Goal: Find specific page/section: Find specific page/section

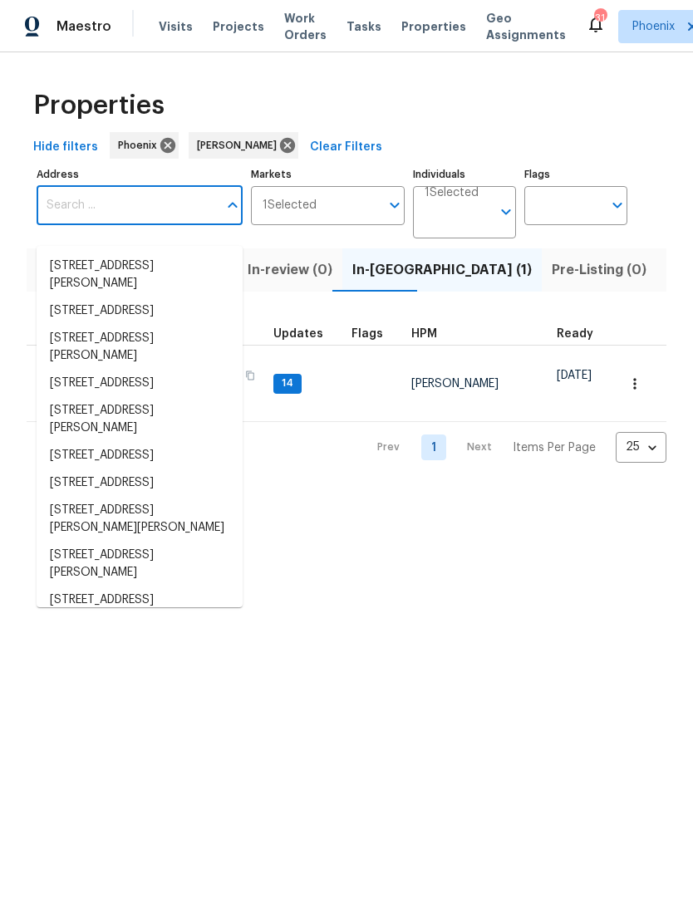
click at [103, 218] on input "Address" at bounding box center [127, 205] width 181 height 39
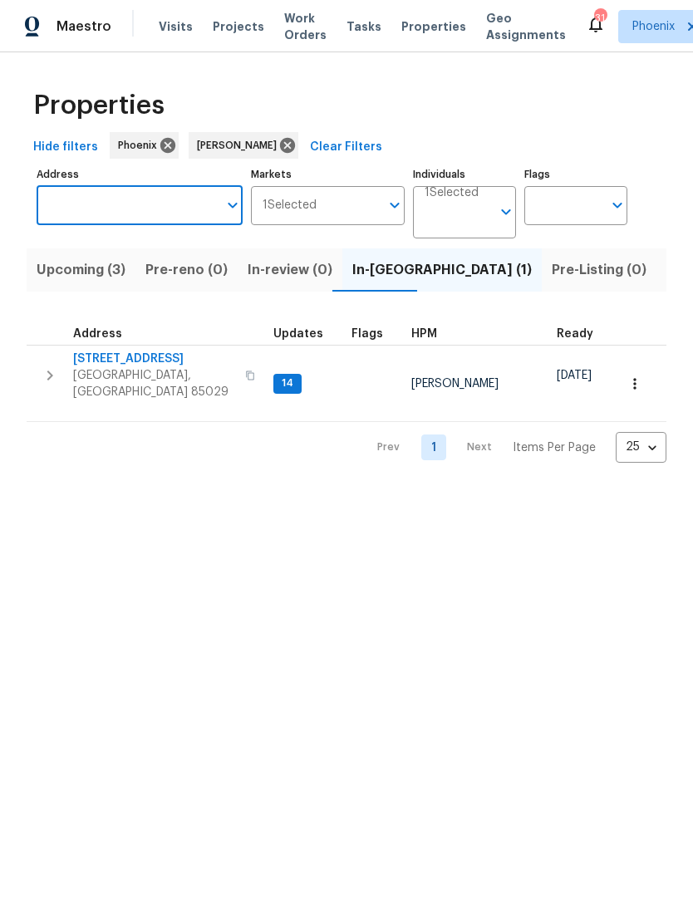
type input "15650 N 19th Ave Unit 1206, Phoenix, AZ 85023"
click at [144, 273] on li "15650 N 19th Ave Unit 1206 Phoenix AZ 85023" at bounding box center [140, 265] width 206 height 27
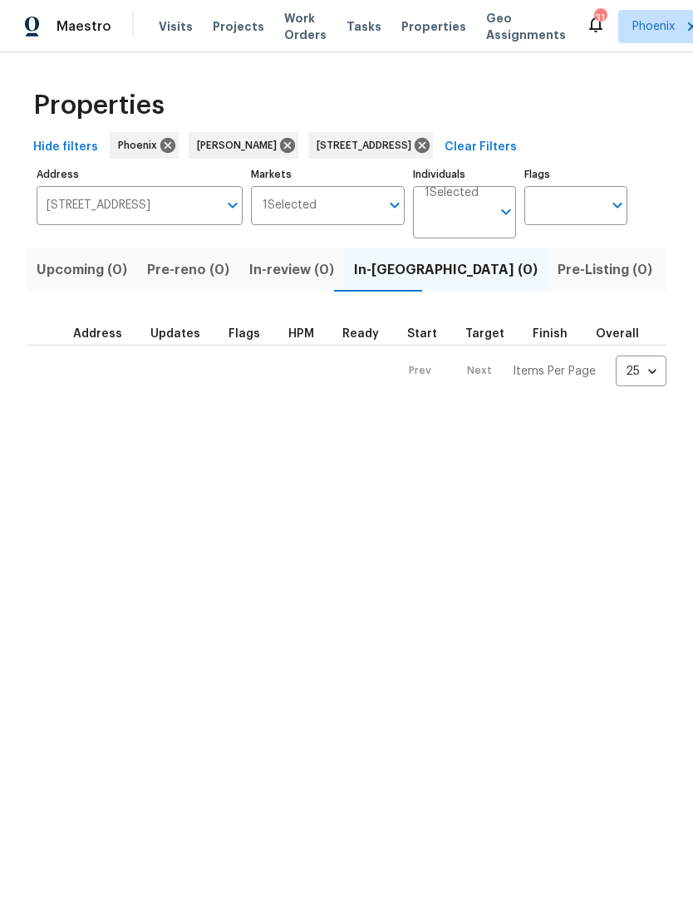
click at [672, 282] on span "Listed (1)" at bounding box center [702, 269] width 60 height 23
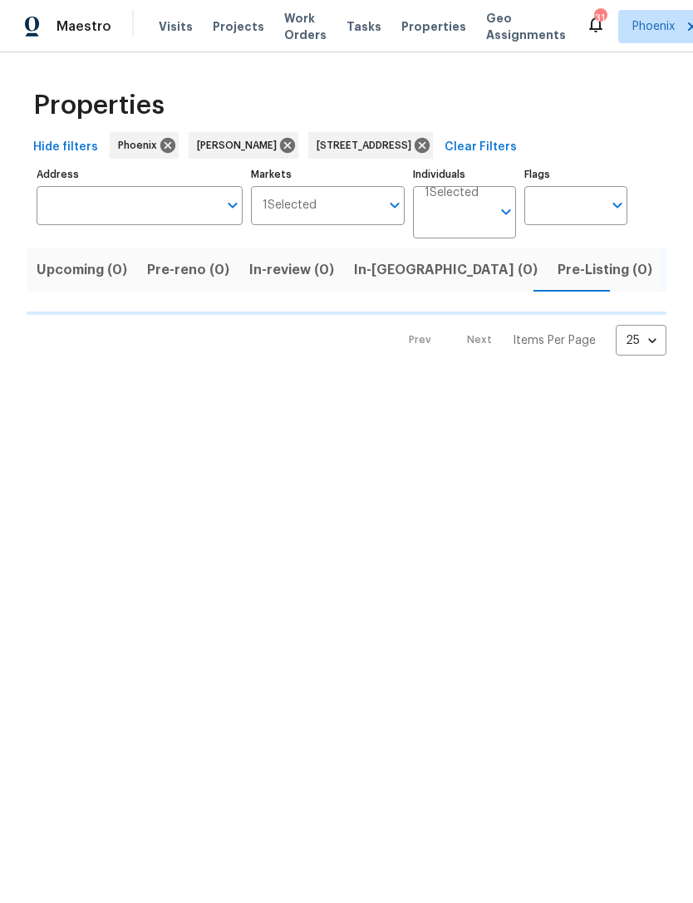
type input "15650 N 19th Ave Unit 1206 Phoenix AZ 85023"
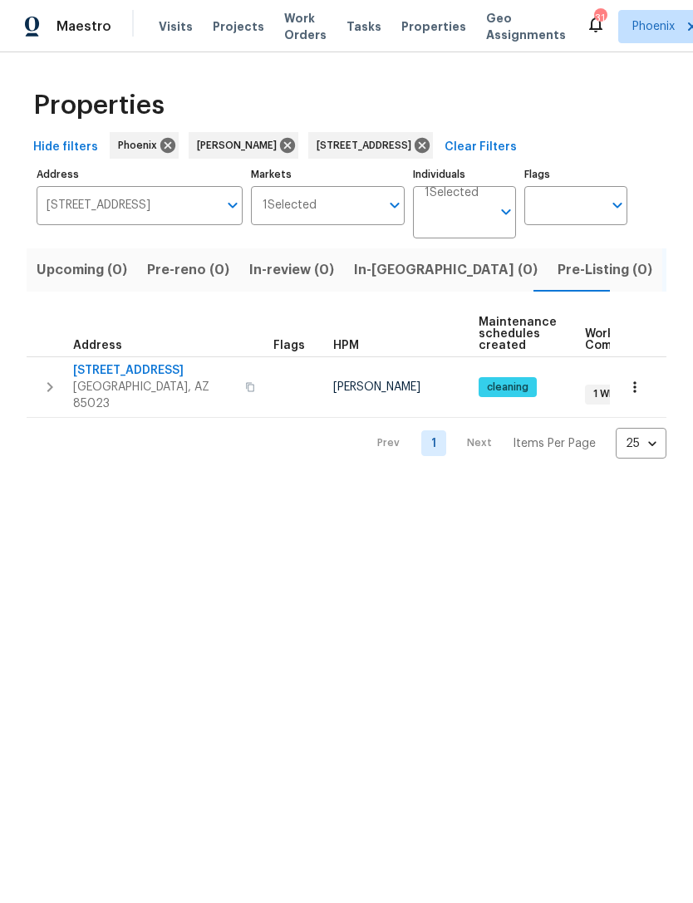
click at [42, 395] on icon "button" at bounding box center [50, 387] width 20 height 20
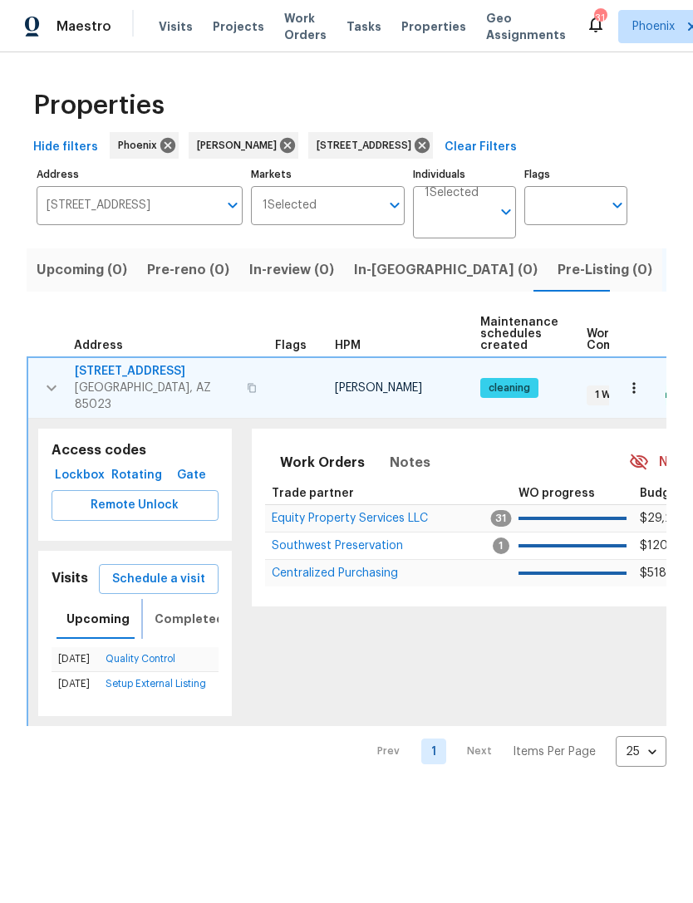
click at [189, 626] on span "Completed" at bounding box center [189, 619] width 70 height 21
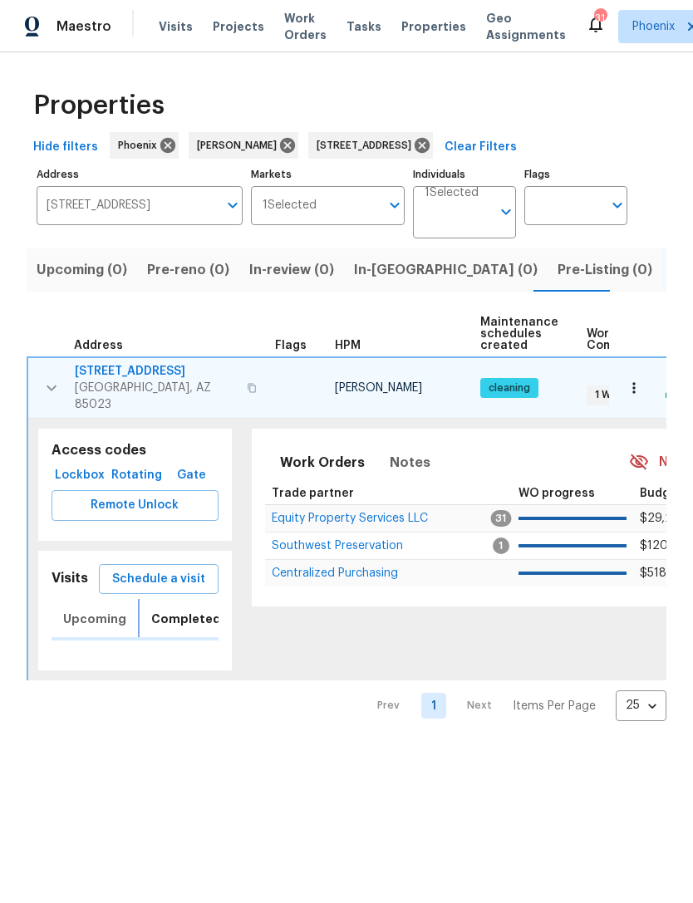
scroll to position [0, 5]
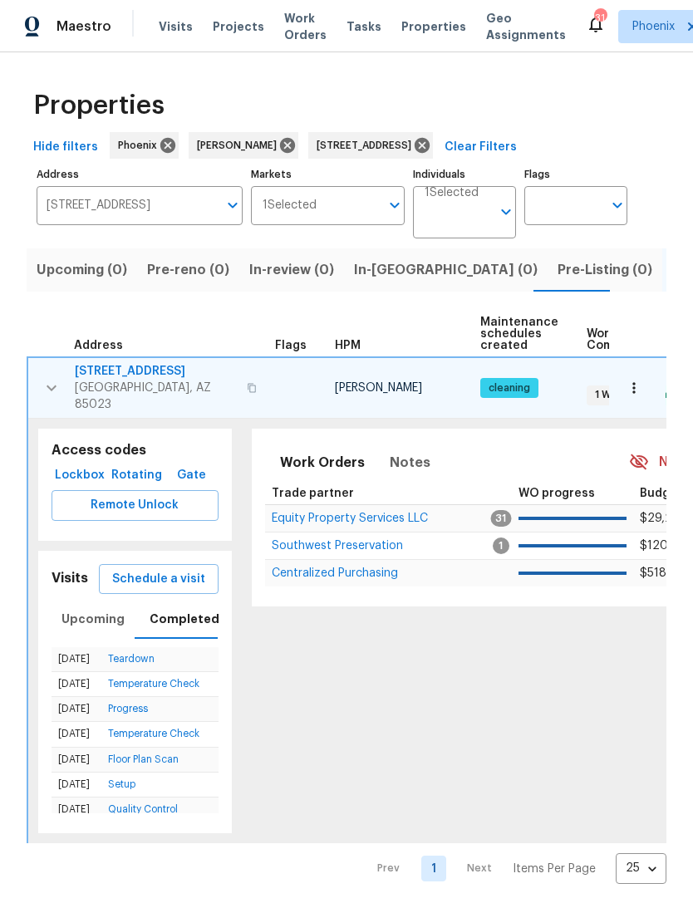
click at [76, 380] on span "15650 N 19th Ave Unit 1206" at bounding box center [156, 371] width 162 height 17
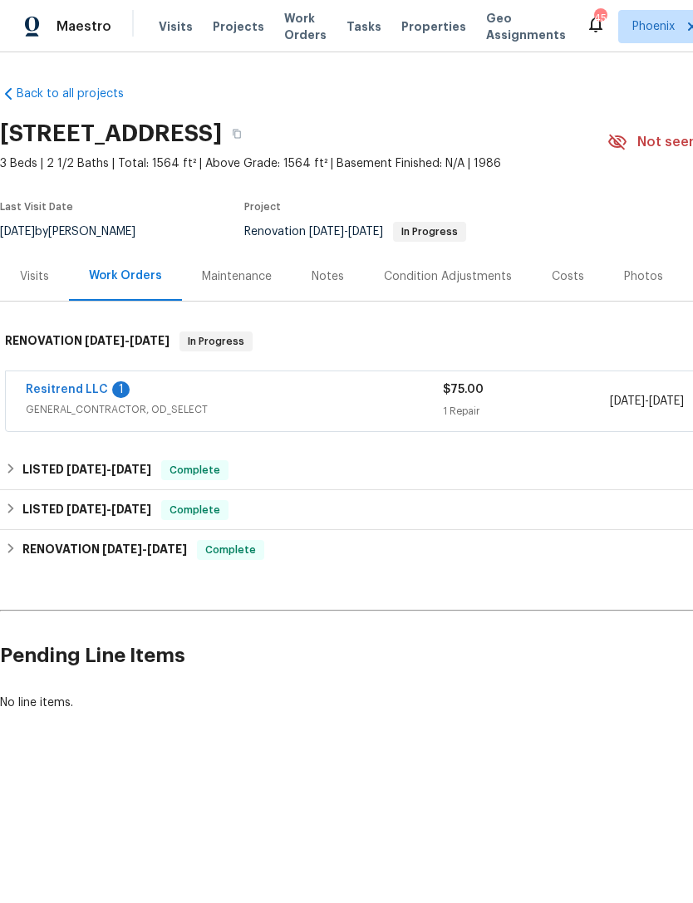
click at [43, 285] on div "Visits" at bounding box center [34, 276] width 29 height 17
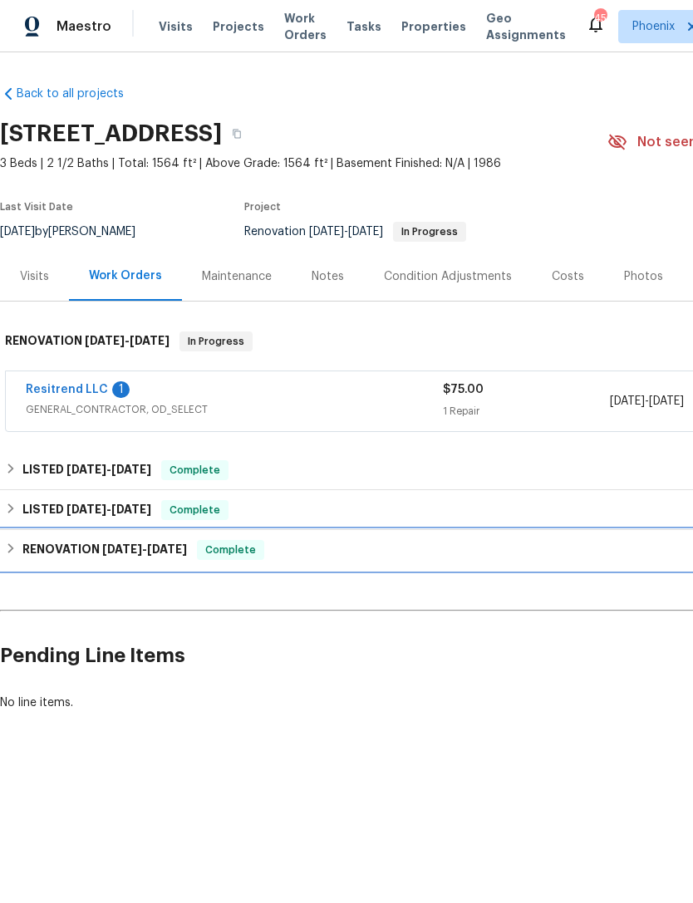
click at [125, 555] on span "4/7/25" at bounding box center [122, 549] width 40 height 12
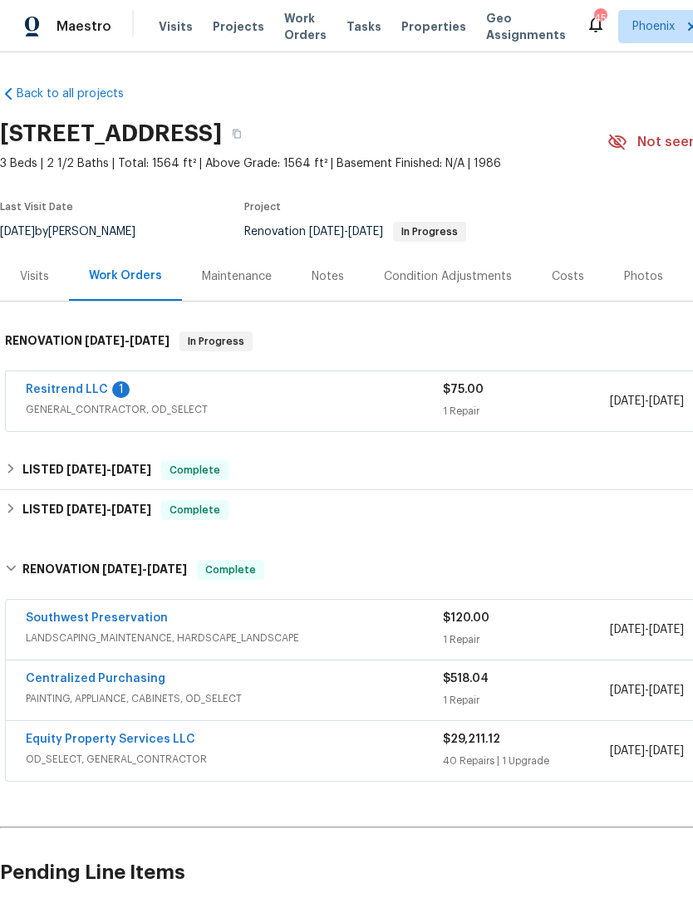
click at [140, 745] on link "Equity Property Services LLC" at bounding box center [110, 739] width 169 height 12
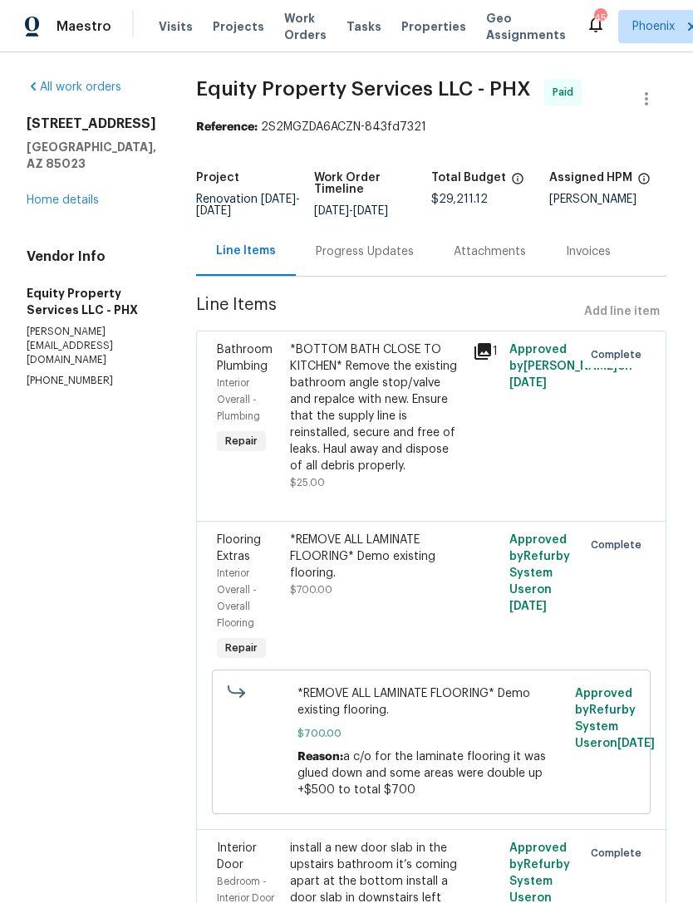
click at [71, 206] on link "Home details" at bounding box center [63, 200] width 72 height 12
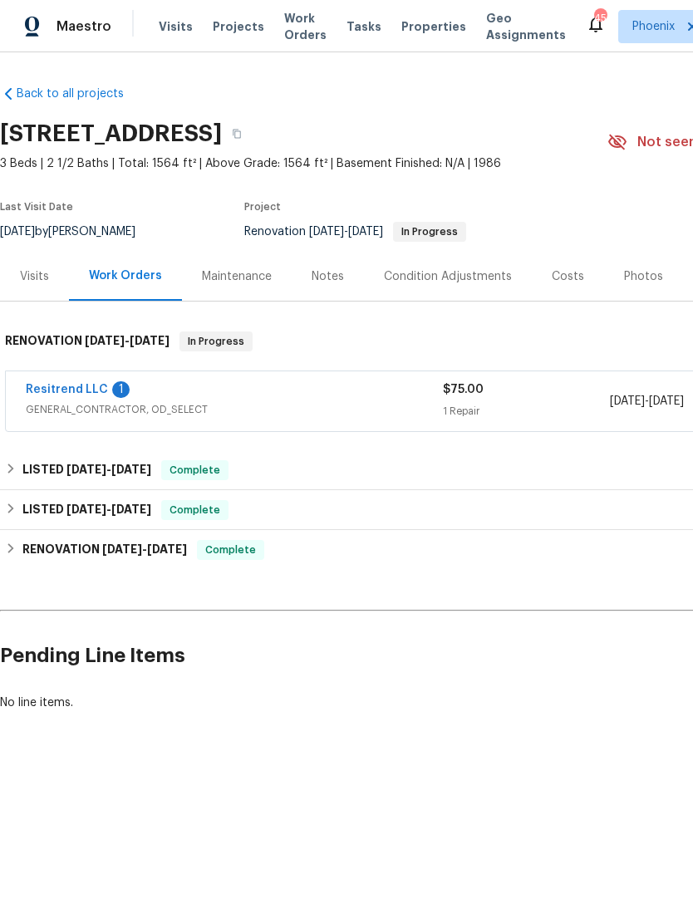
click at [639, 285] on div "Photos" at bounding box center [643, 276] width 39 height 17
